Goal: Information Seeking & Learning: Learn about a topic

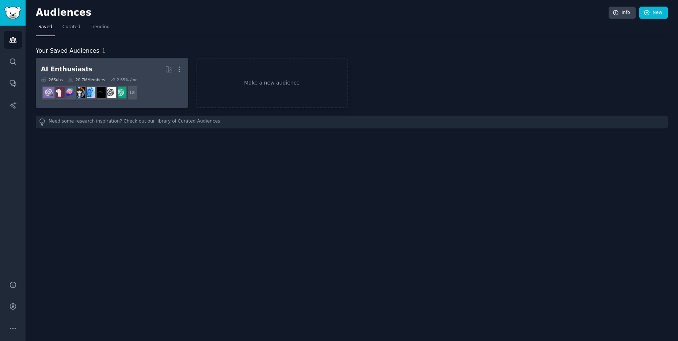
click at [103, 58] on link "AI Enthusiasts More 26 Sub s 20.7M Members 2.65 % /mo + 18" at bounding box center [112, 83] width 152 height 50
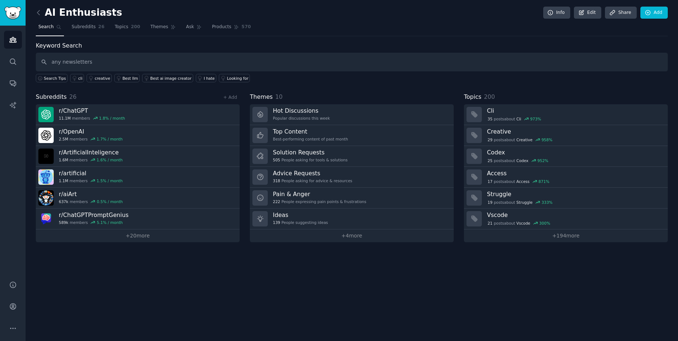
type input "any newsletters"
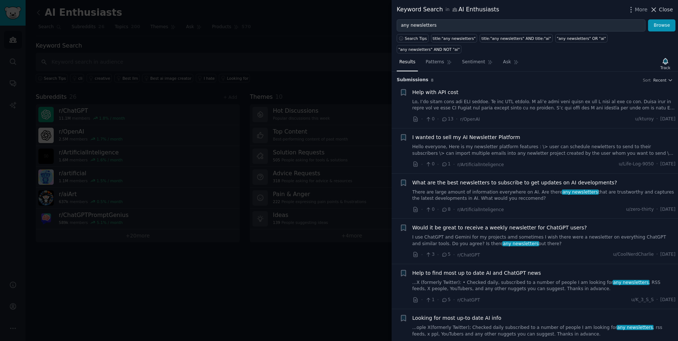
click at [661, 9] on span "Close" at bounding box center [666, 10] width 14 height 8
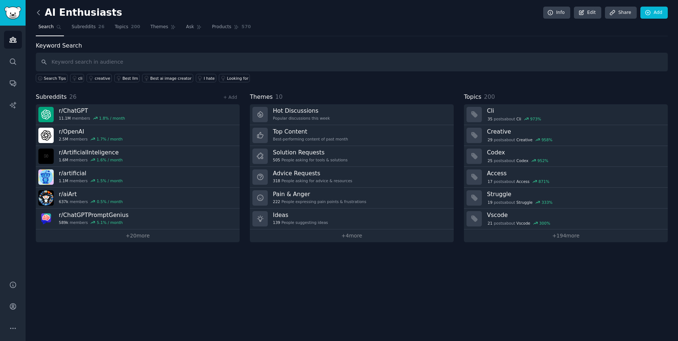
click at [37, 15] on icon at bounding box center [39, 13] width 8 height 8
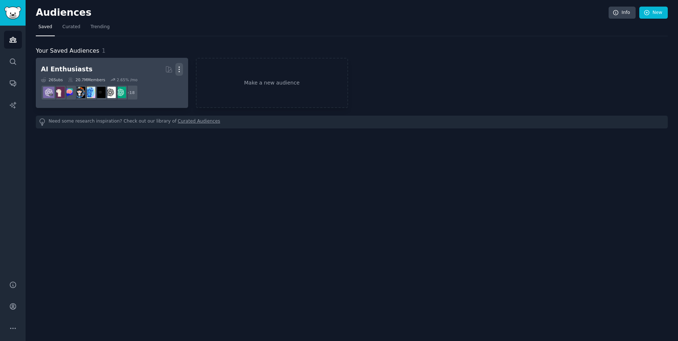
click at [179, 67] on icon "button" at bounding box center [179, 69] width 1 height 5
click at [157, 86] on p "Delete" at bounding box center [159, 85] width 17 height 8
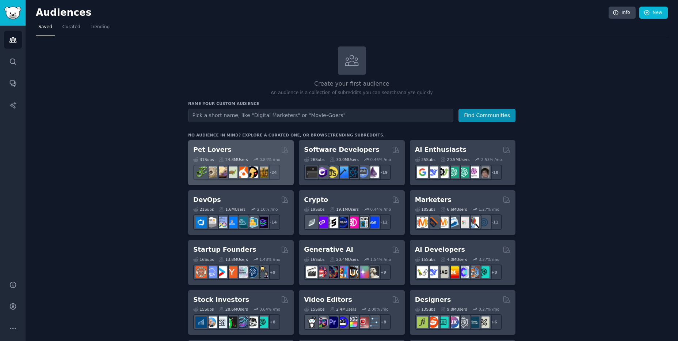
click at [227, 151] on div "Pet Lovers" at bounding box center [240, 149] width 95 height 9
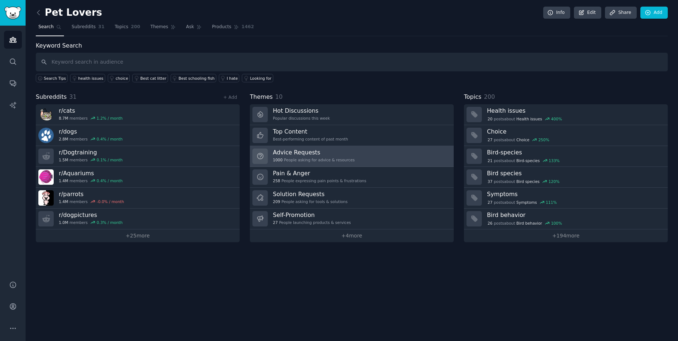
click at [307, 155] on h3 "Advice Requests" at bounding box center [314, 152] width 82 height 8
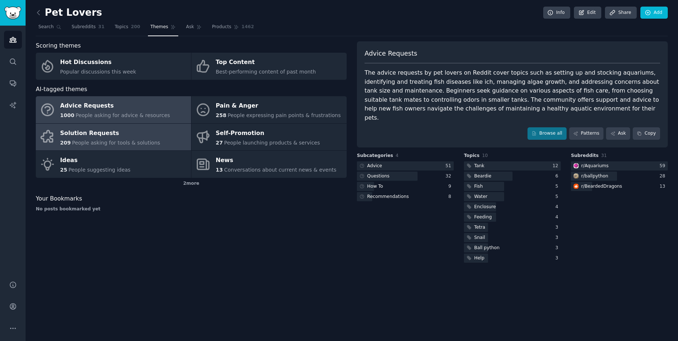
click at [141, 135] on div "Solution Requests" at bounding box center [110, 133] width 100 height 12
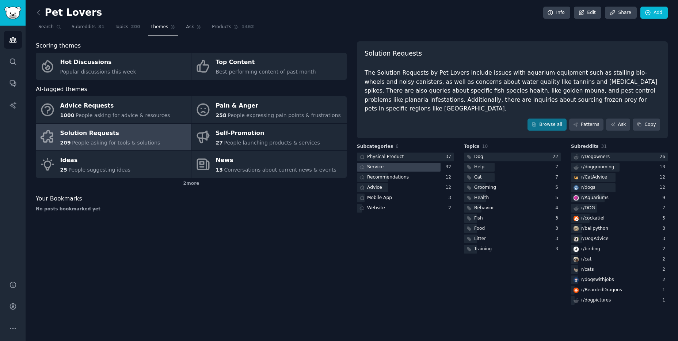
click at [400, 163] on div at bounding box center [399, 167] width 84 height 9
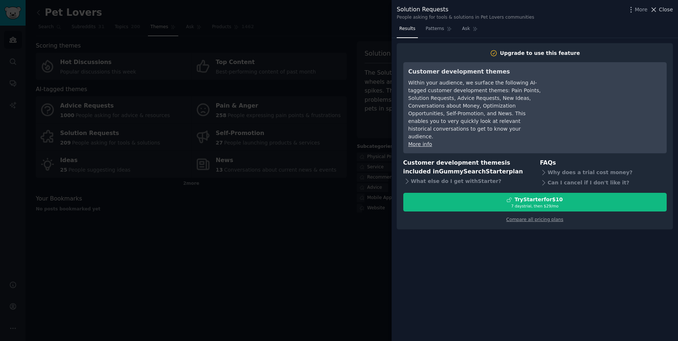
click at [663, 10] on span "Close" at bounding box center [666, 10] width 14 height 8
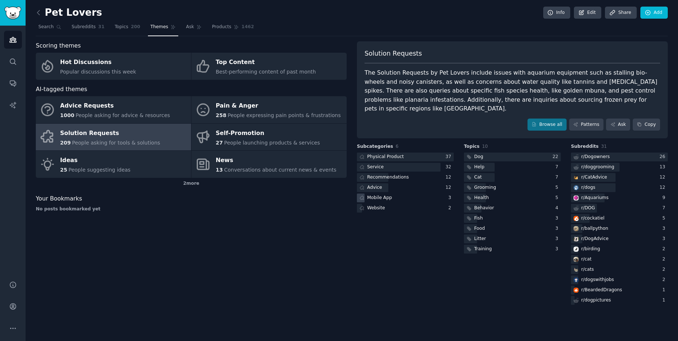
click at [416, 193] on div "Mobile App" at bounding box center [405, 197] width 97 height 9
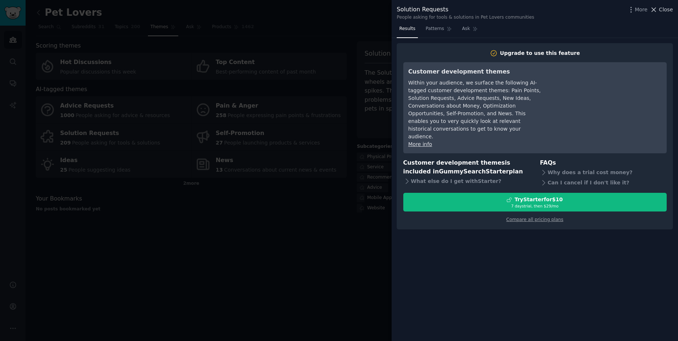
click at [655, 11] on icon at bounding box center [654, 10] width 4 height 4
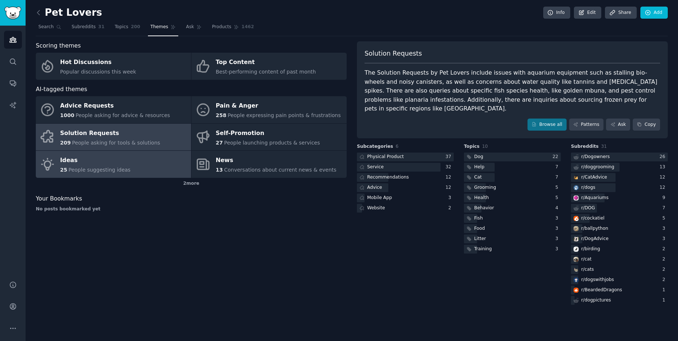
click at [88, 162] on div "Ideas" at bounding box center [95, 161] width 71 height 12
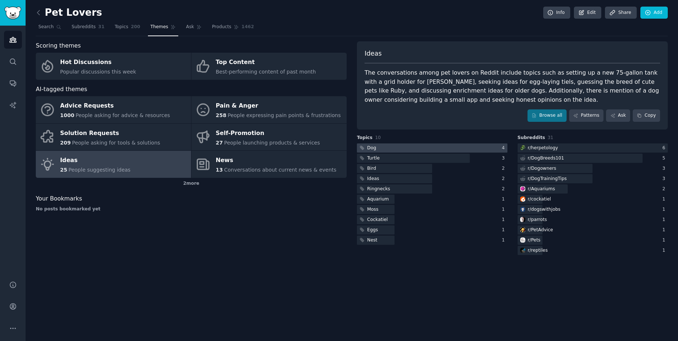
click at [394, 150] on div at bounding box center [432, 147] width 151 height 9
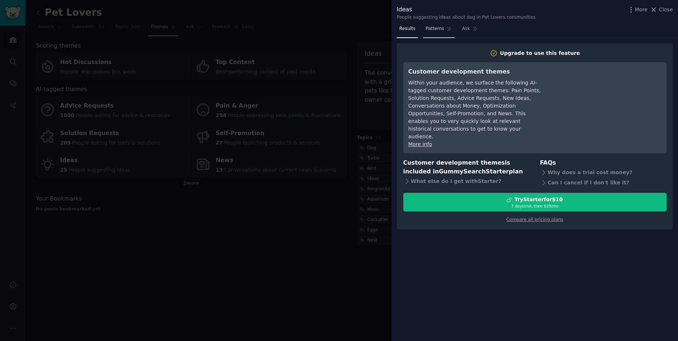
click at [429, 32] on link "Patterns" at bounding box center [438, 30] width 31 height 15
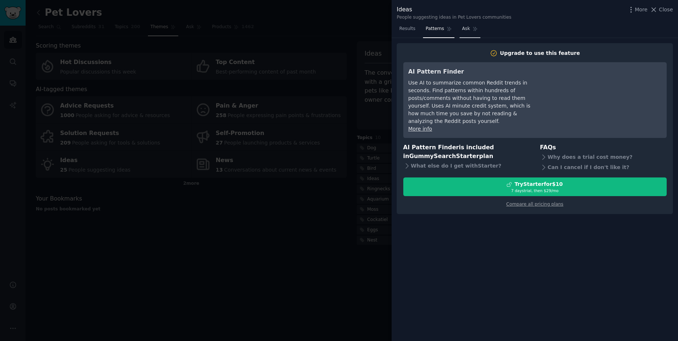
click at [465, 33] on link "Ask" at bounding box center [470, 30] width 21 height 15
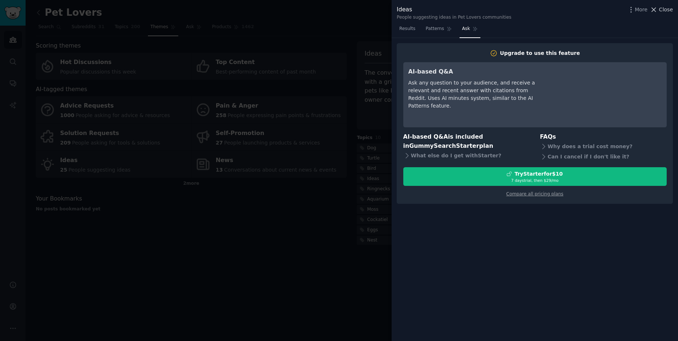
click at [665, 10] on span "Close" at bounding box center [666, 10] width 14 height 8
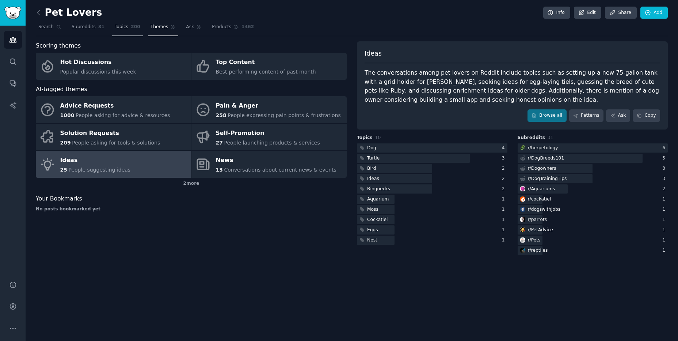
click at [122, 29] on span "Topics" at bounding box center [122, 27] width 14 height 7
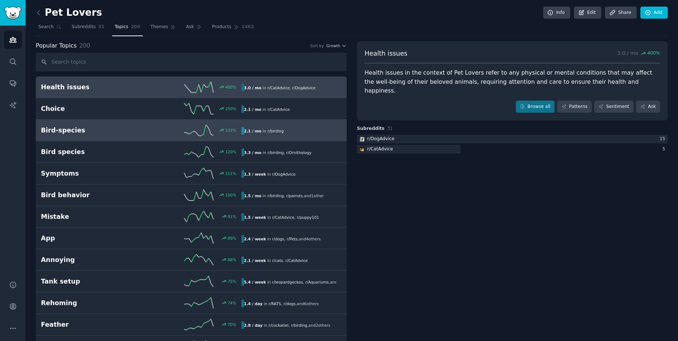
click at [73, 135] on div "Bird-species 133 % 2.1 / mo in r/ birding" at bounding box center [191, 130] width 301 height 11
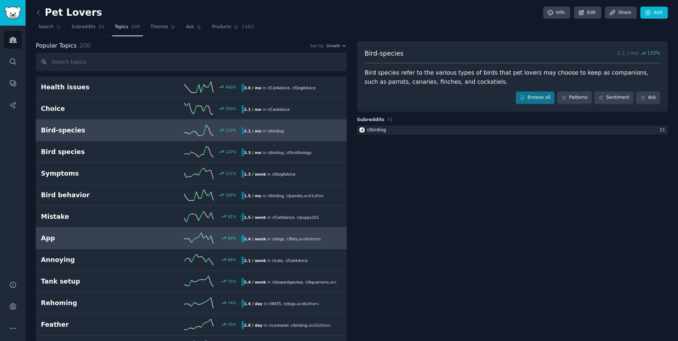
click at [84, 244] on link "App 89 % 2.4 / week in r/ dogs , r/ Pets , and 4 other s" at bounding box center [191, 238] width 311 height 22
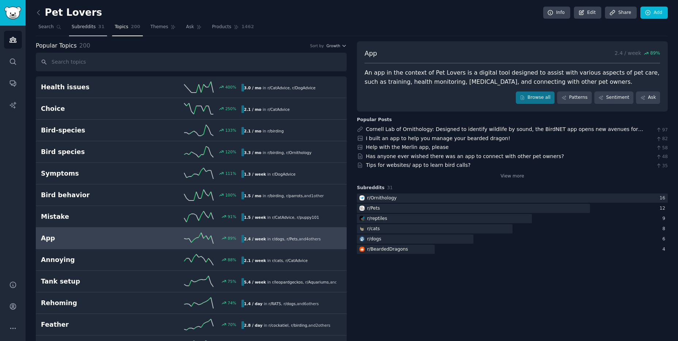
click at [80, 22] on link "Subreddits 31" at bounding box center [88, 28] width 38 height 15
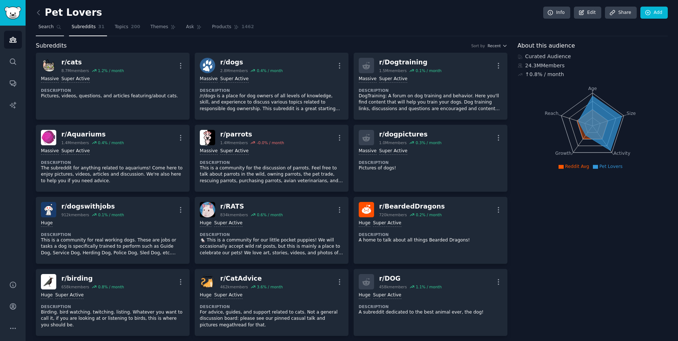
click at [42, 26] on span "Search" at bounding box center [45, 27] width 15 height 7
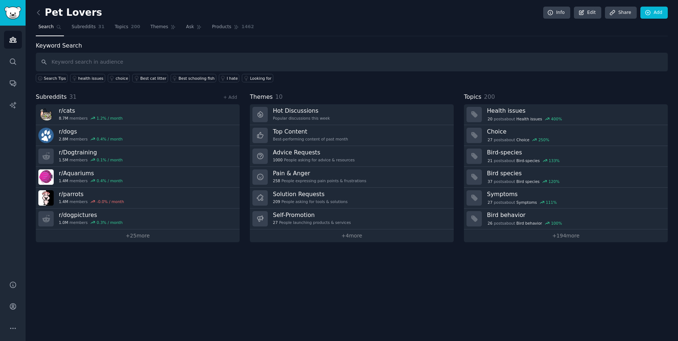
click at [144, 57] on input "text" at bounding box center [352, 62] width 632 height 19
type input "looking for"
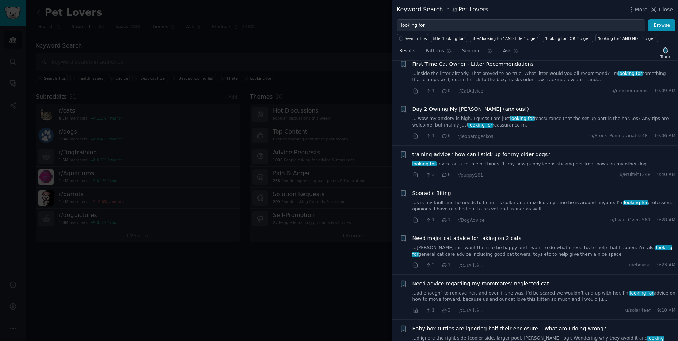
scroll to position [548, 0]
click at [665, 11] on span "Close" at bounding box center [666, 10] width 14 height 8
